Goal: Navigation & Orientation: Find specific page/section

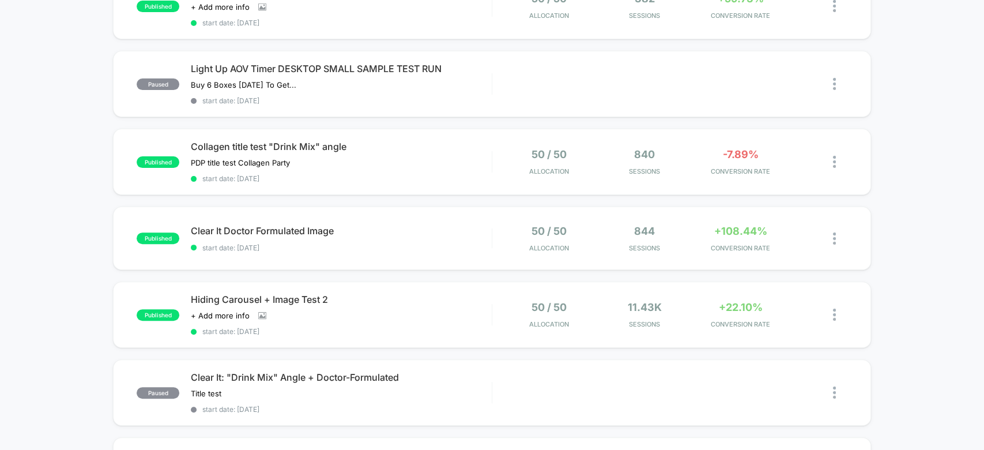
scroll to position [152, 0]
click at [445, 301] on div "Hiding Carousel + Image Test 2 Click to view images Click to edit experience de…" at bounding box center [341, 315] width 300 height 42
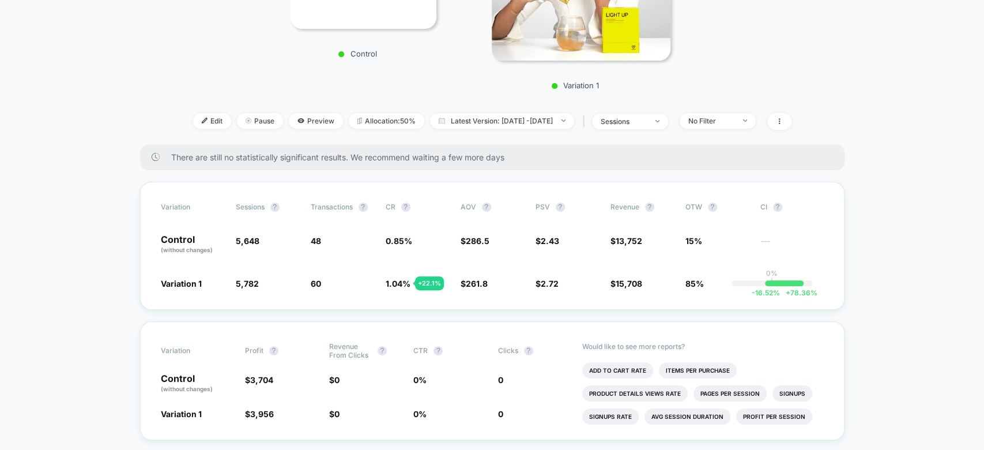
scroll to position [292, 0]
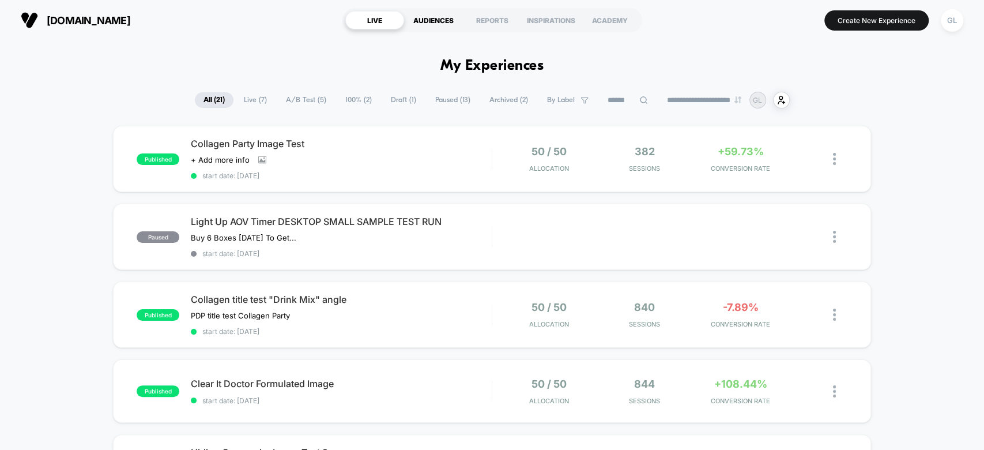
click at [436, 16] on div "AUDIENCES" at bounding box center [433, 20] width 59 height 18
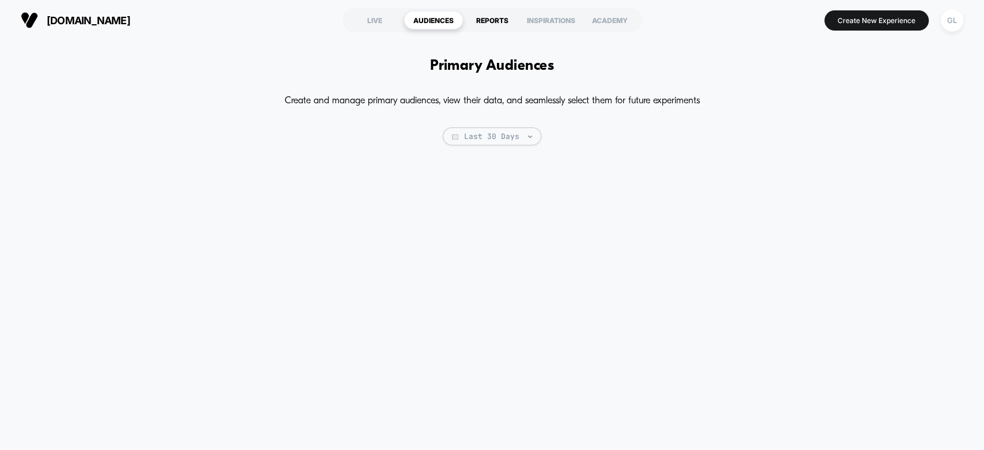
click at [491, 21] on div "REPORTS" at bounding box center [492, 20] width 59 height 18
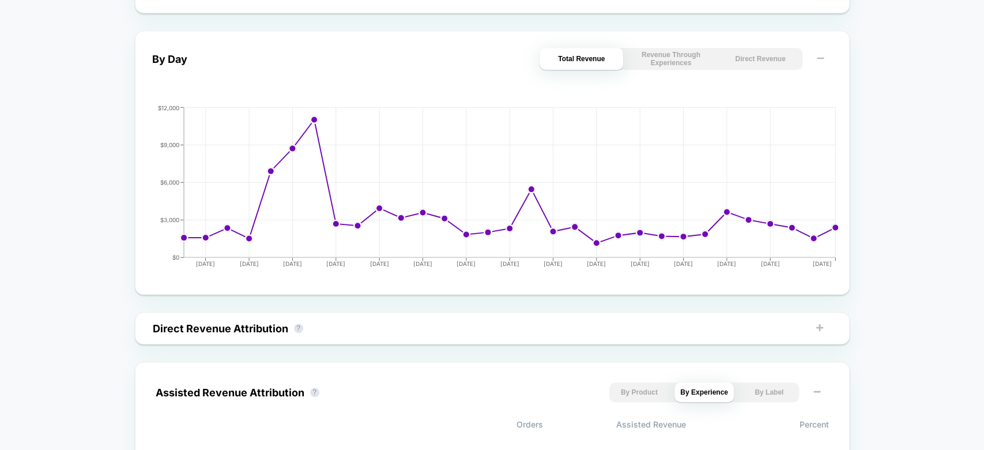
scroll to position [499, 0]
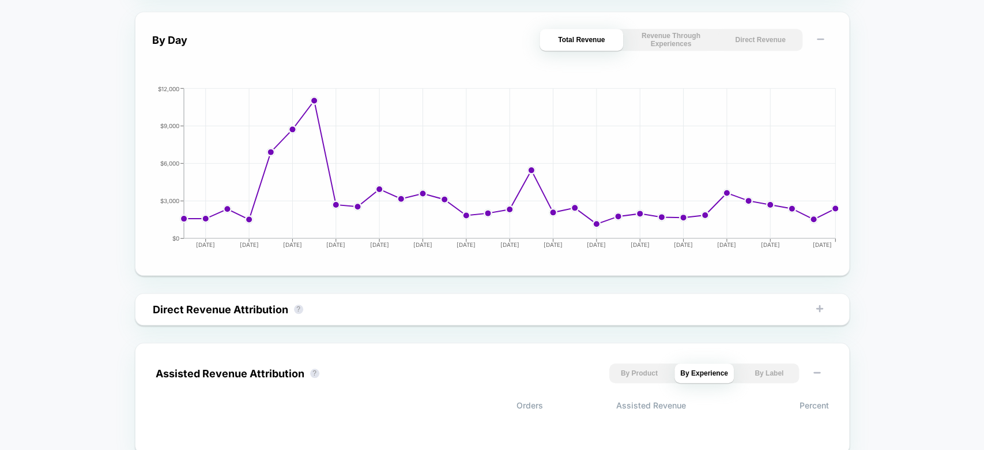
click at [669, 35] on button "Revenue Through Experiences" at bounding box center [671, 40] width 84 height 22
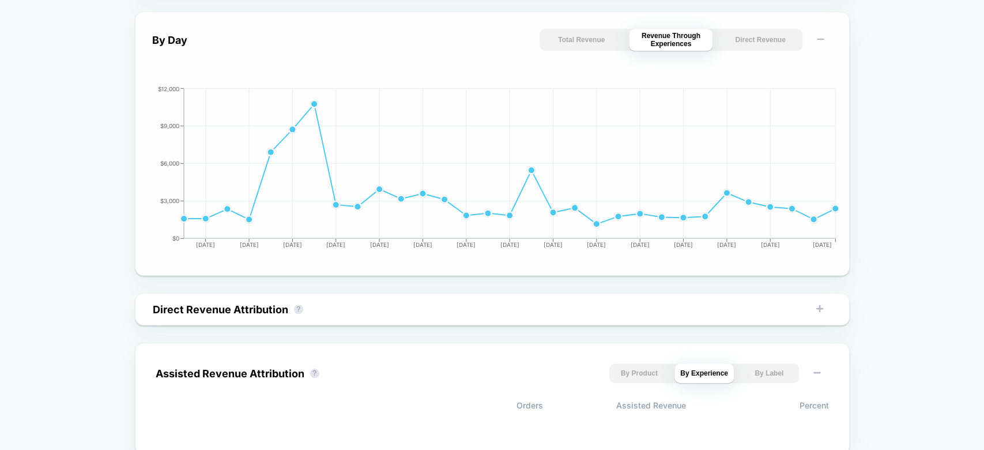
click at [598, 39] on button "Total Revenue" at bounding box center [582, 40] width 84 height 22
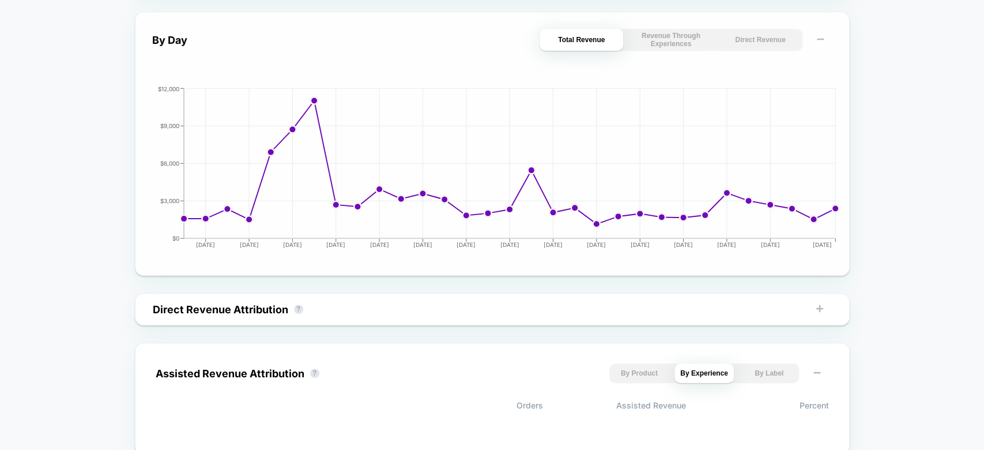
click at [673, 39] on button "Revenue Through Experiences" at bounding box center [671, 40] width 84 height 22
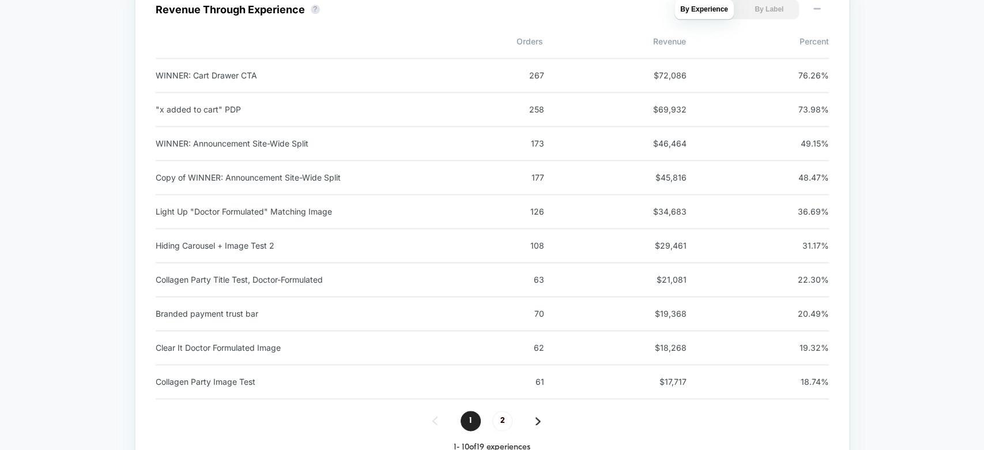
scroll to position [992, 0]
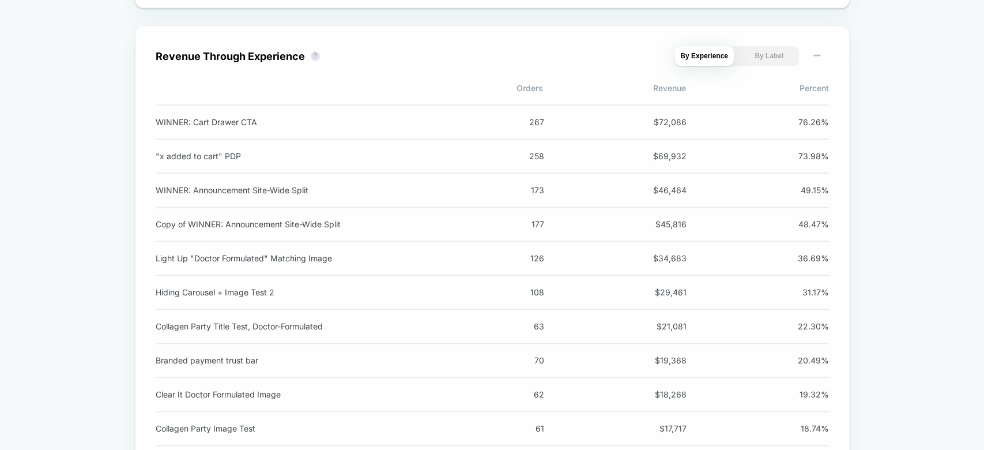
click at [778, 50] on button "By Label" at bounding box center [769, 56] width 59 height 20
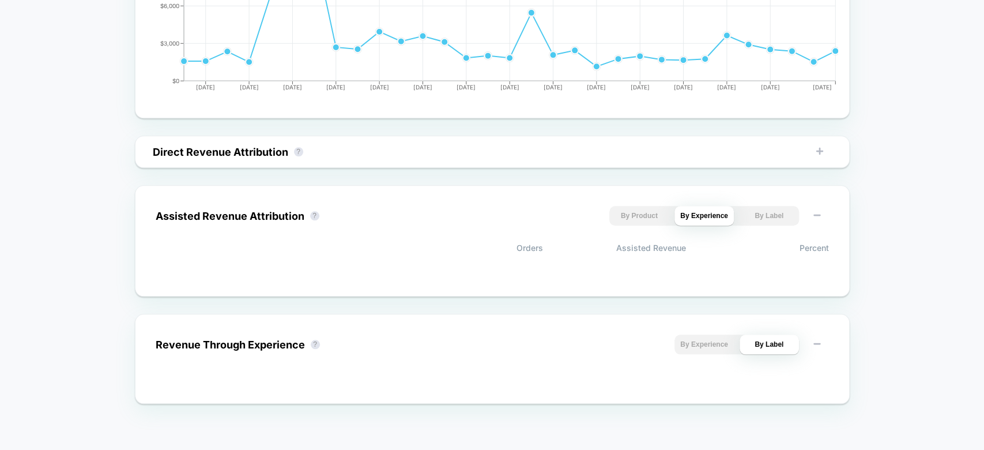
scroll to position [653, 0]
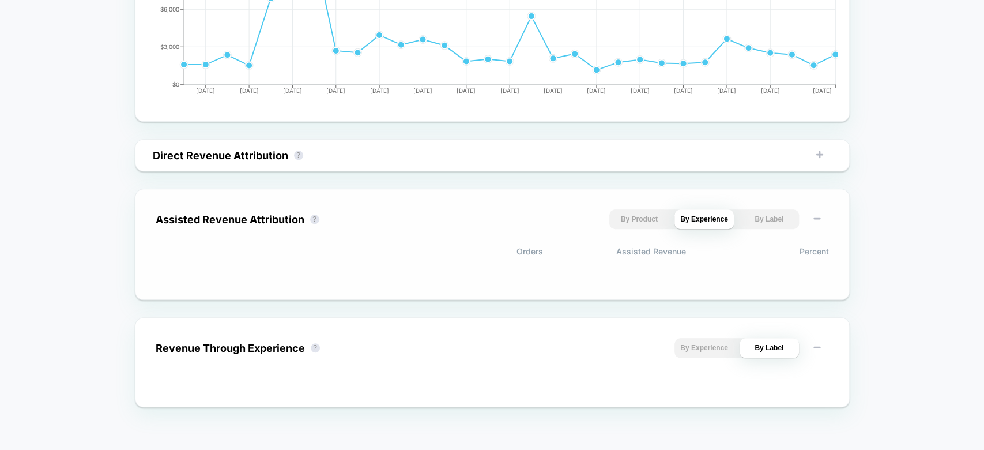
click at [641, 214] on button "By Product" at bounding box center [638, 219] width 59 height 20
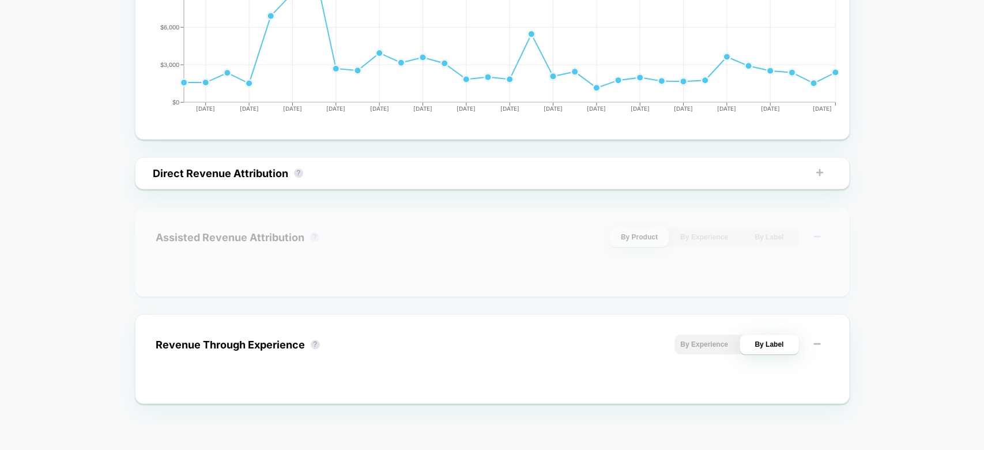
scroll to position [632, 0]
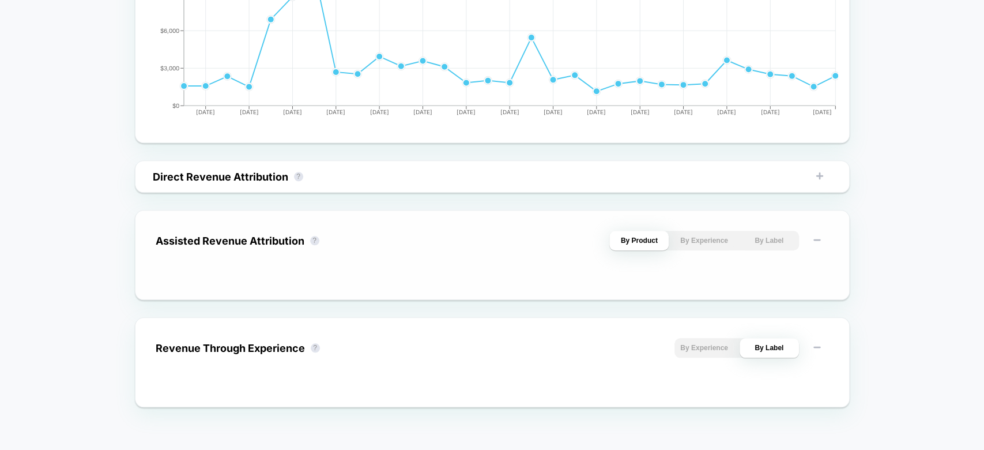
click at [679, 240] on button "By Experience" at bounding box center [704, 241] width 59 height 20
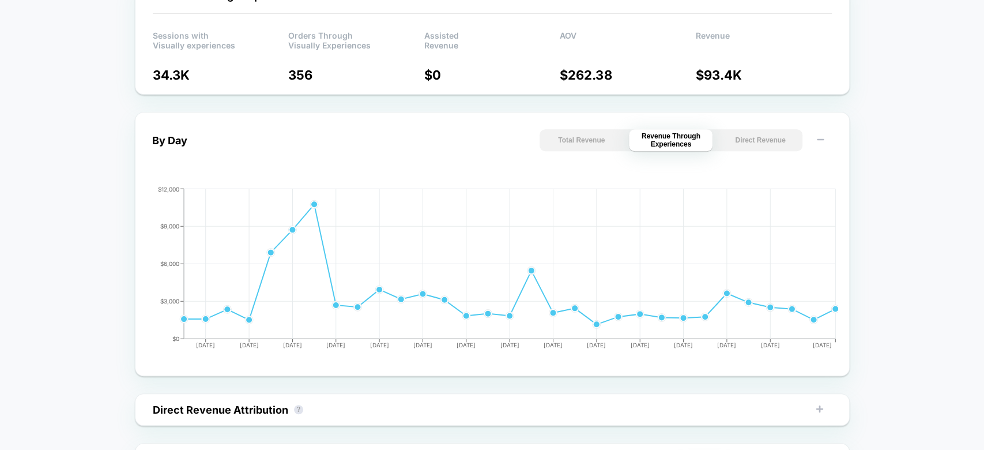
scroll to position [653, 0]
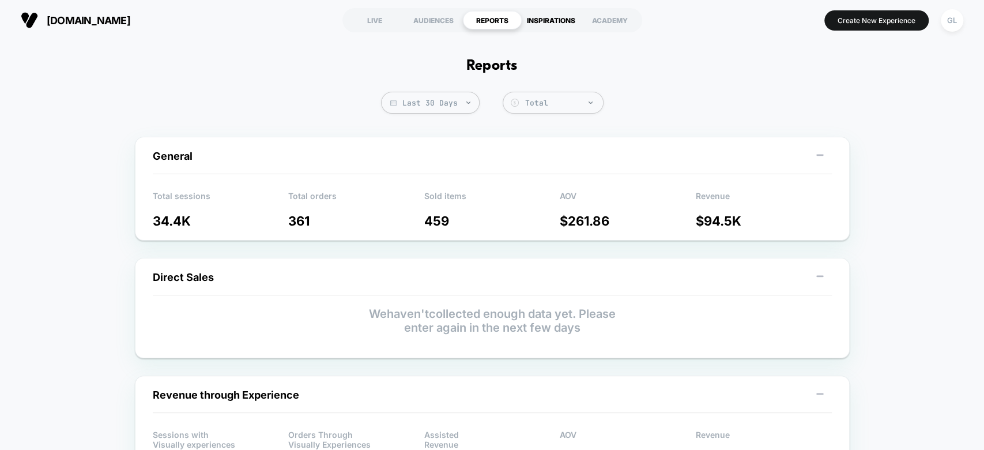
click at [548, 26] on div "INSPIRATIONS" at bounding box center [551, 20] width 59 height 18
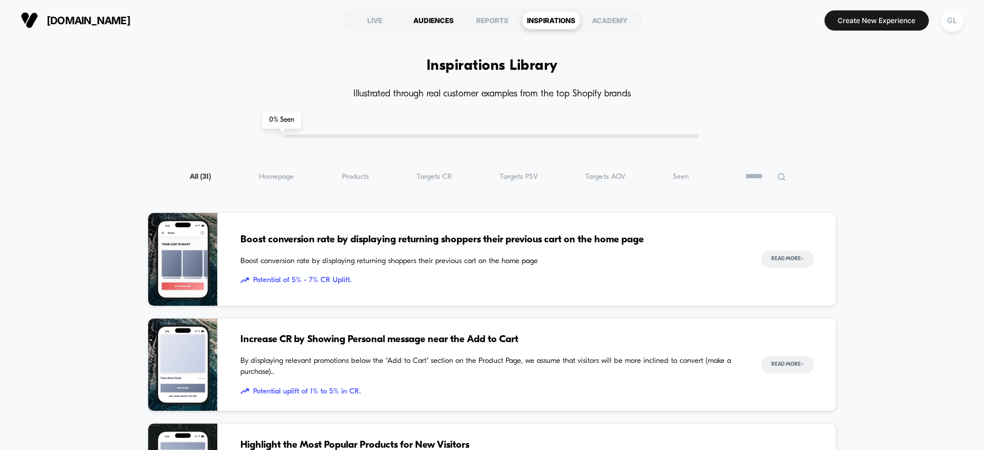
click at [446, 17] on div "AUDIENCES" at bounding box center [433, 20] width 59 height 18
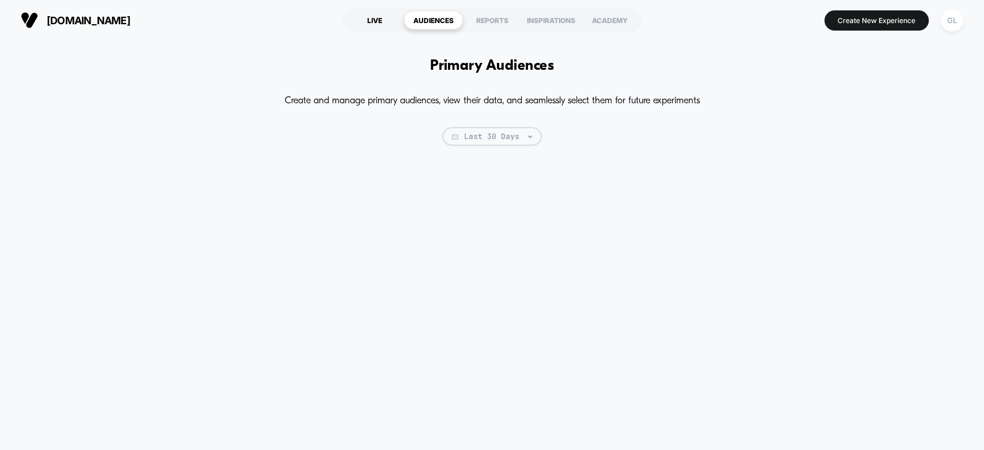
click at [378, 20] on div "LIVE" at bounding box center [374, 20] width 59 height 18
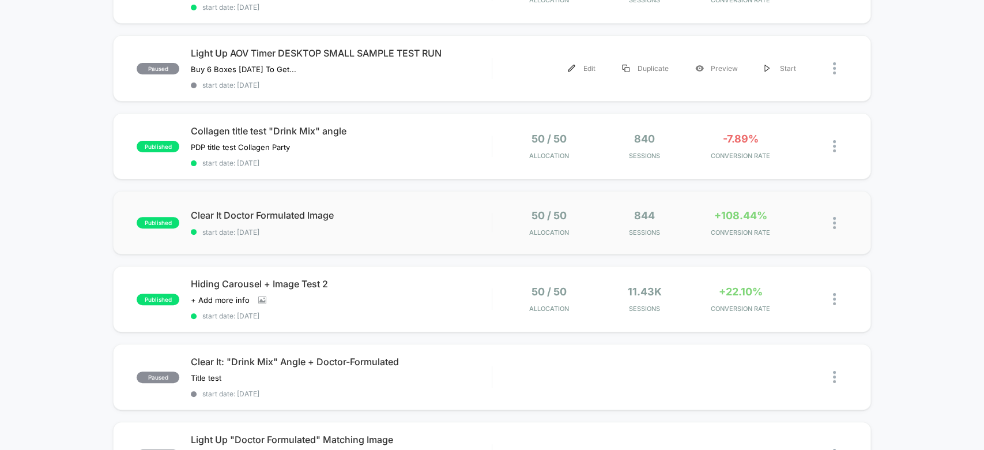
scroll to position [169, 0]
click at [378, 220] on div "Clear It Doctor Formulated Image Click to edit experience details Click to edit…" at bounding box center [341, 222] width 300 height 27
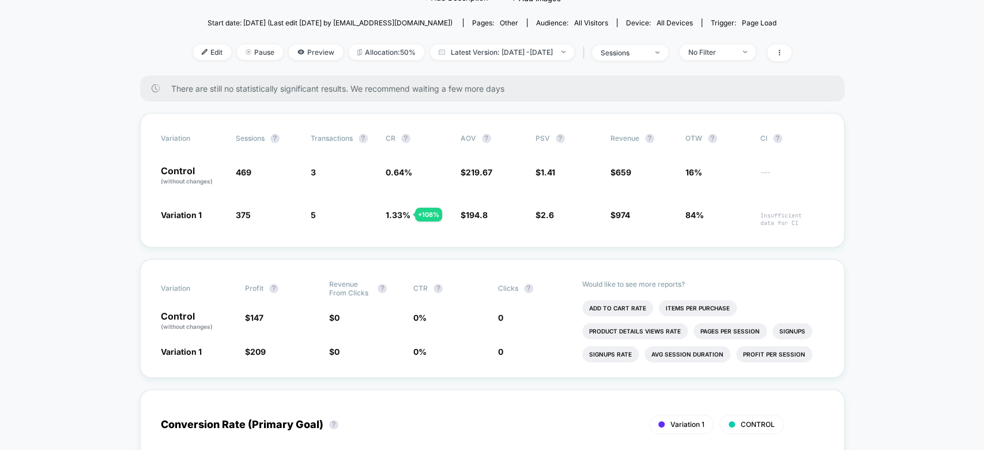
scroll to position [126, 0]
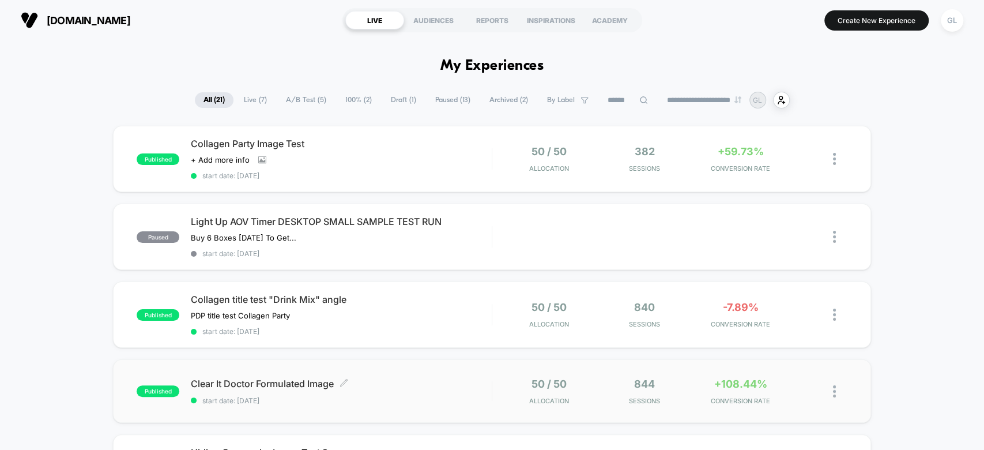
click at [375, 386] on div "Clear It Doctor Formulated Image Click to edit experience details Click to edit…" at bounding box center [341, 391] width 300 height 27
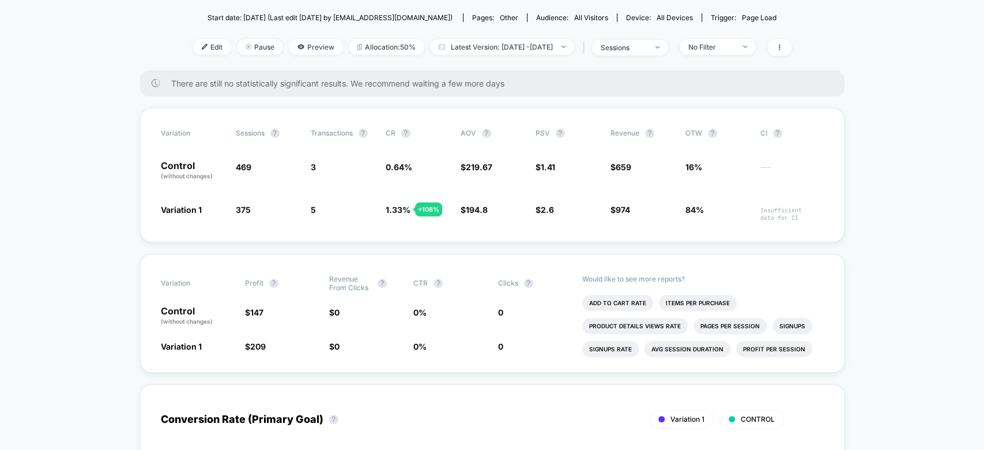
scroll to position [127, 0]
